Goal: Task Accomplishment & Management: Use online tool/utility

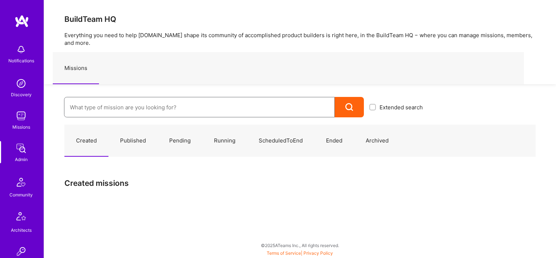
click at [92, 98] on input at bounding box center [199, 107] width 259 height 19
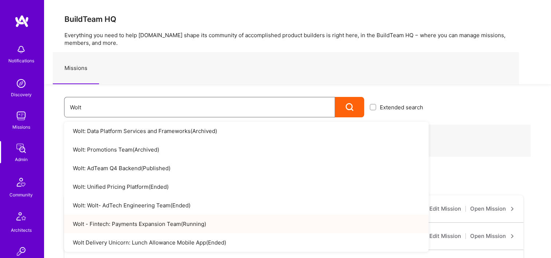
type input "Wolt"
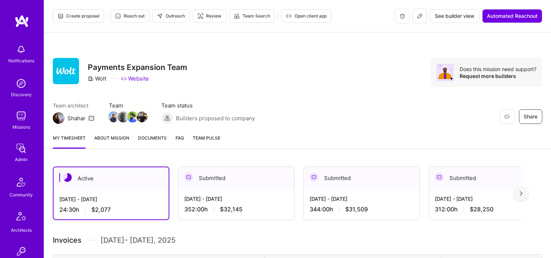
click at [240, 186] on div "Submitted" at bounding box center [236, 178] width 116 height 22
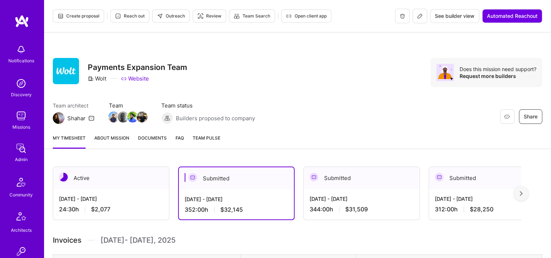
click at [345, 184] on div "Submitted" at bounding box center [362, 178] width 116 height 22
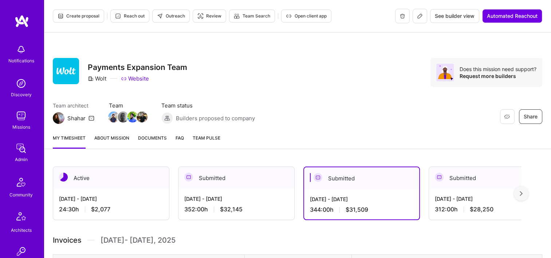
click at [160, 135] on span "Documents" at bounding box center [152, 138] width 29 height 8
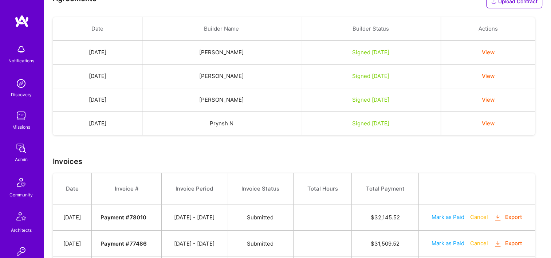
scroll to position [255, 0]
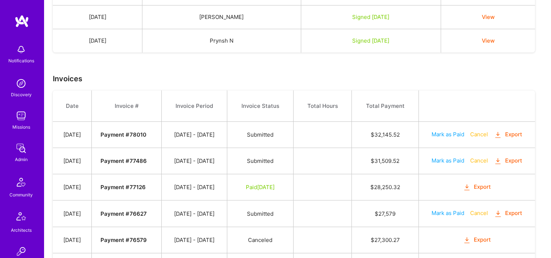
click at [514, 160] on button "Export" at bounding box center [508, 161] width 28 height 8
click at [510, 131] on button "Export" at bounding box center [508, 134] width 28 height 8
